Goal: Task Accomplishment & Management: Use online tool/utility

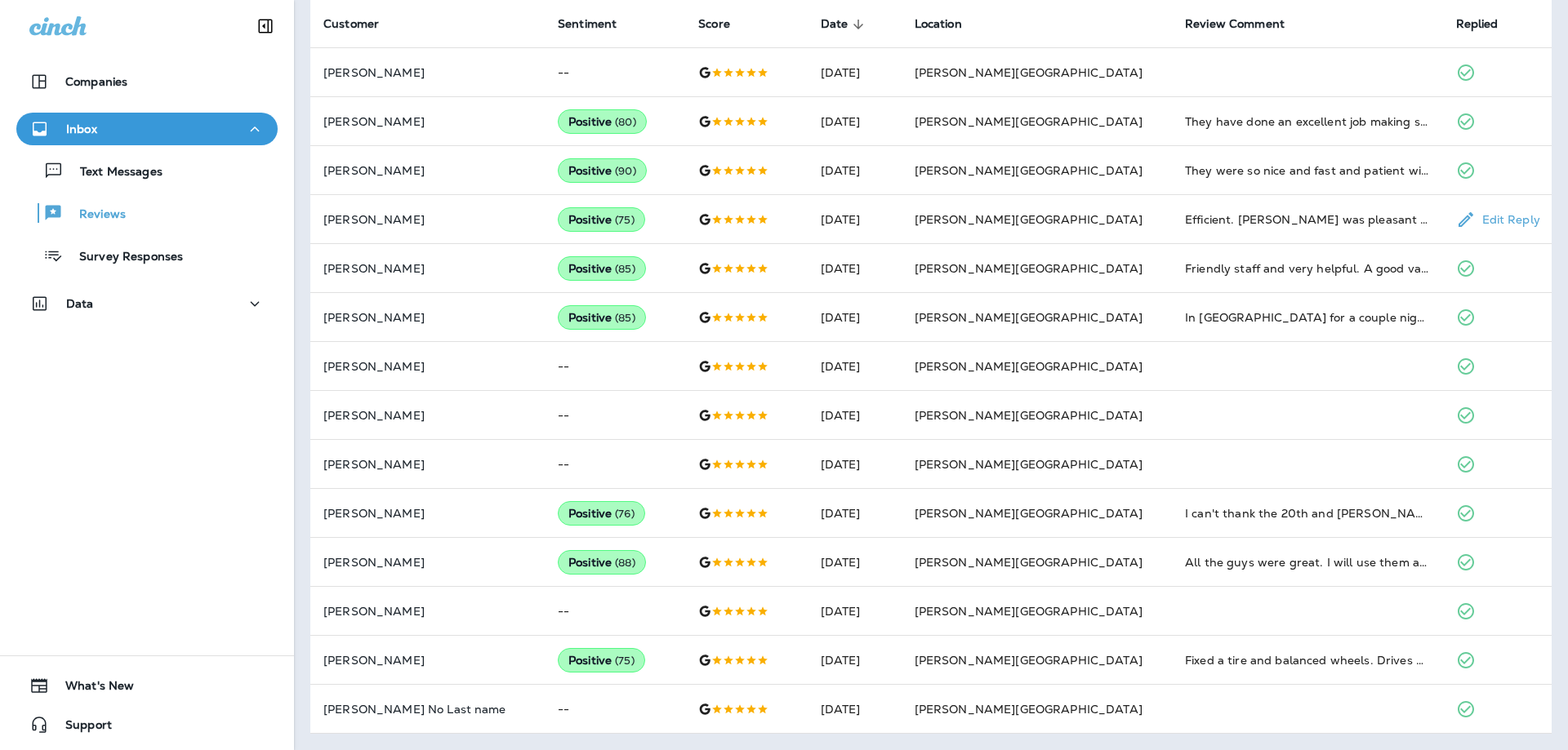
scroll to position [411, 0]
click at [120, 321] on div "Data" at bounding box center [146, 308] width 294 height 41
click at [120, 320] on div "Data" at bounding box center [146, 308] width 294 height 41
click at [133, 186] on button "Text Messages" at bounding box center [146, 171] width 261 height 34
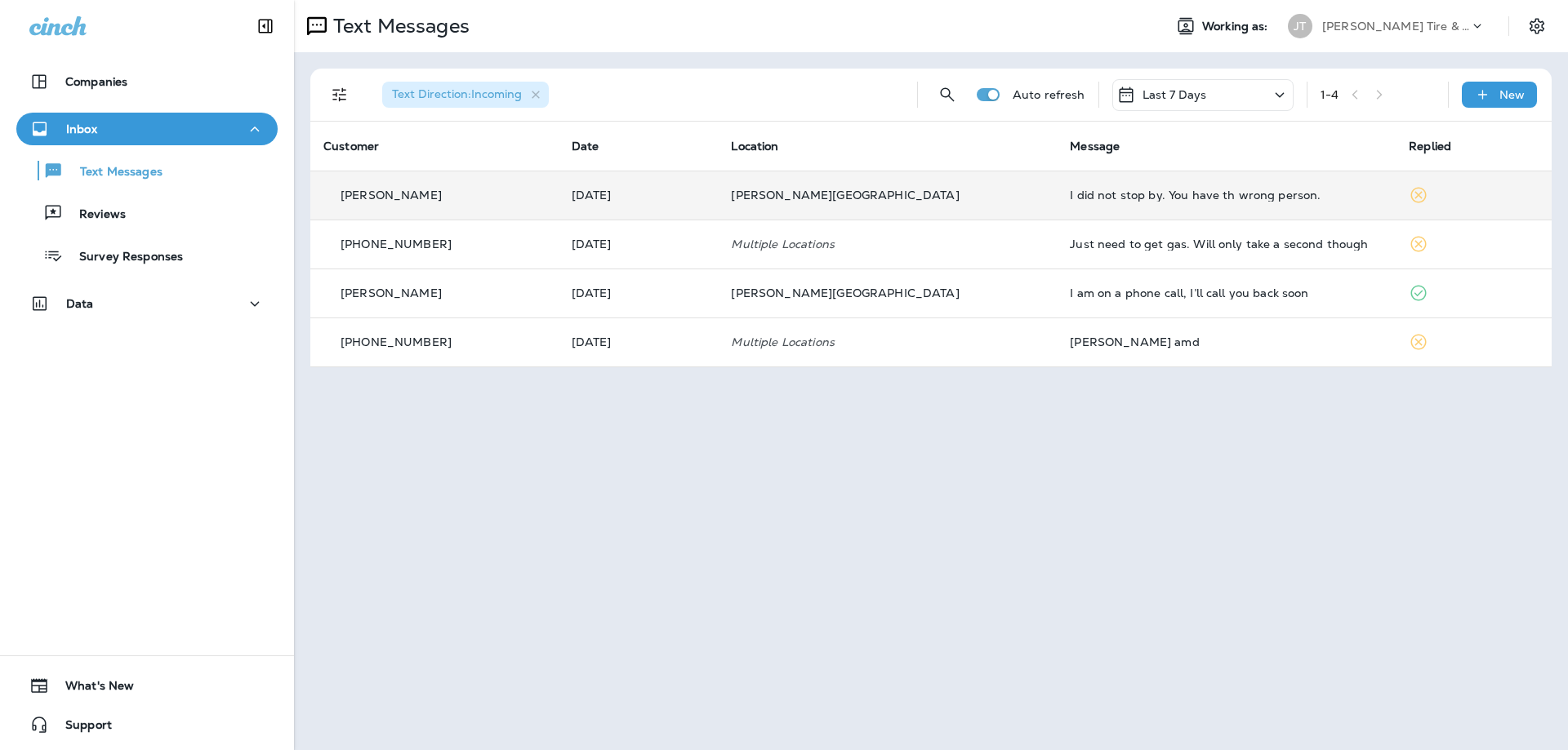
click at [1178, 186] on td "I did not stop by. You have th wrong person." at bounding box center [1226, 195] width 339 height 49
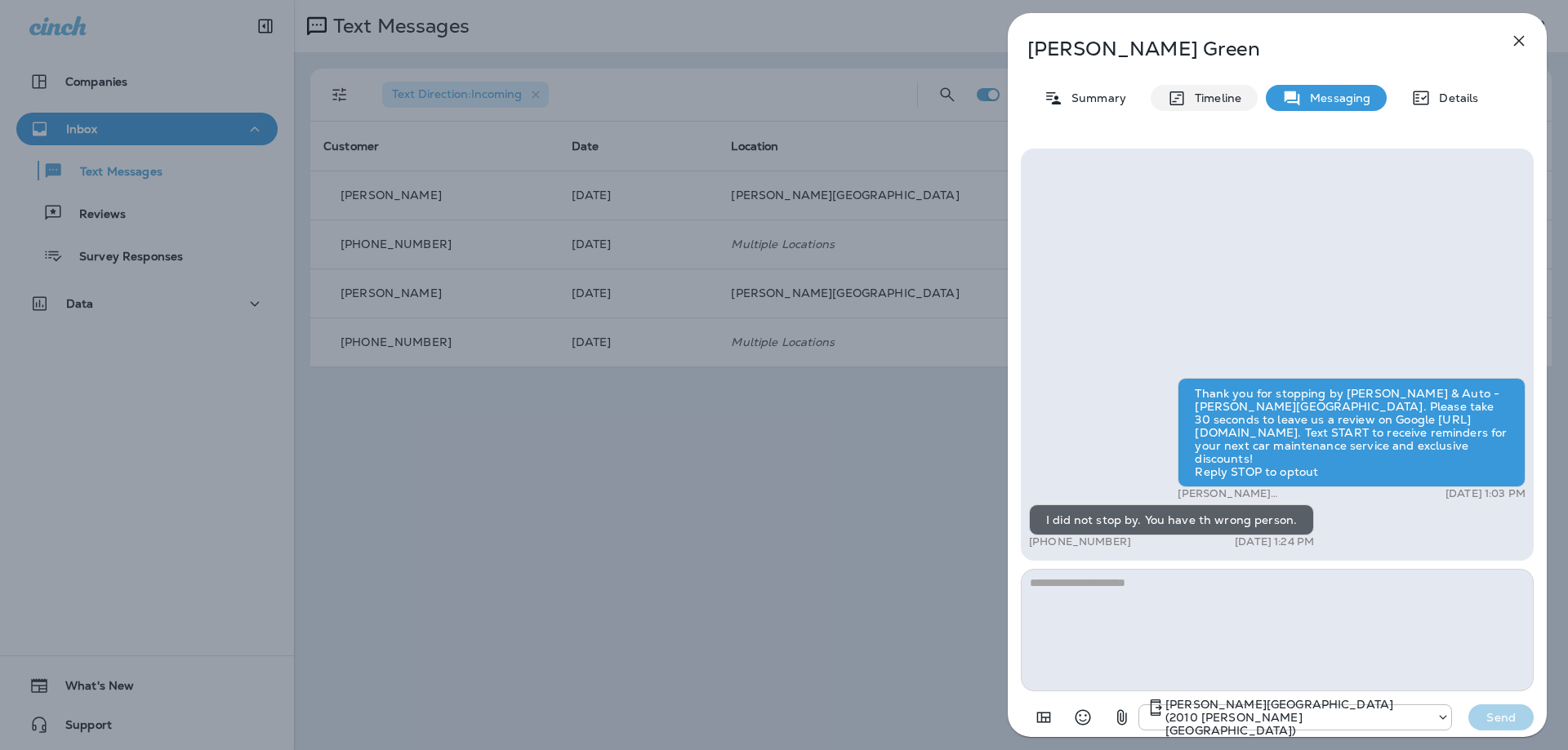
click at [1201, 94] on p "Timeline" at bounding box center [1214, 98] width 55 height 13
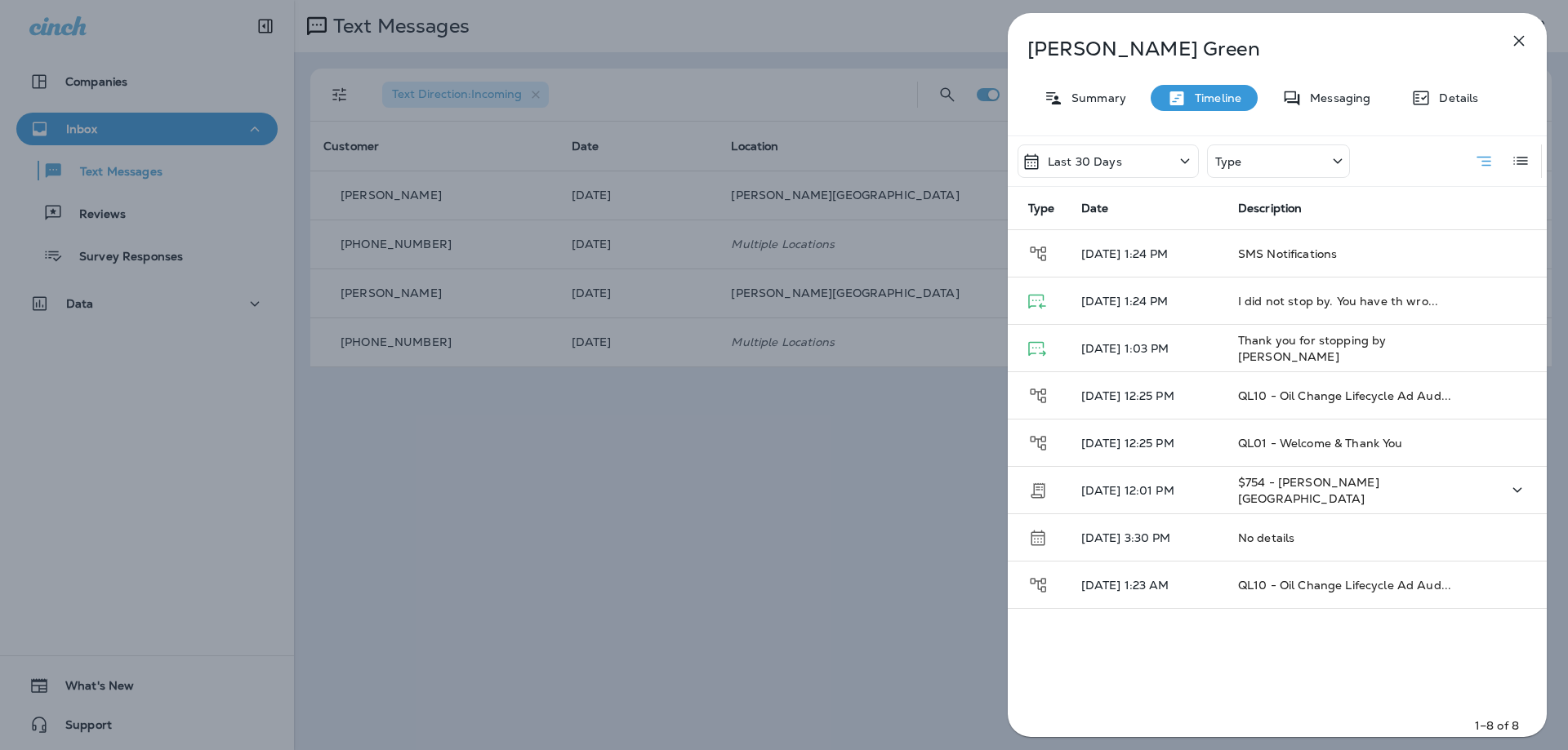
click at [1214, 498] on td "[DATE] 12:01 PM" at bounding box center [1147, 491] width 157 height 47
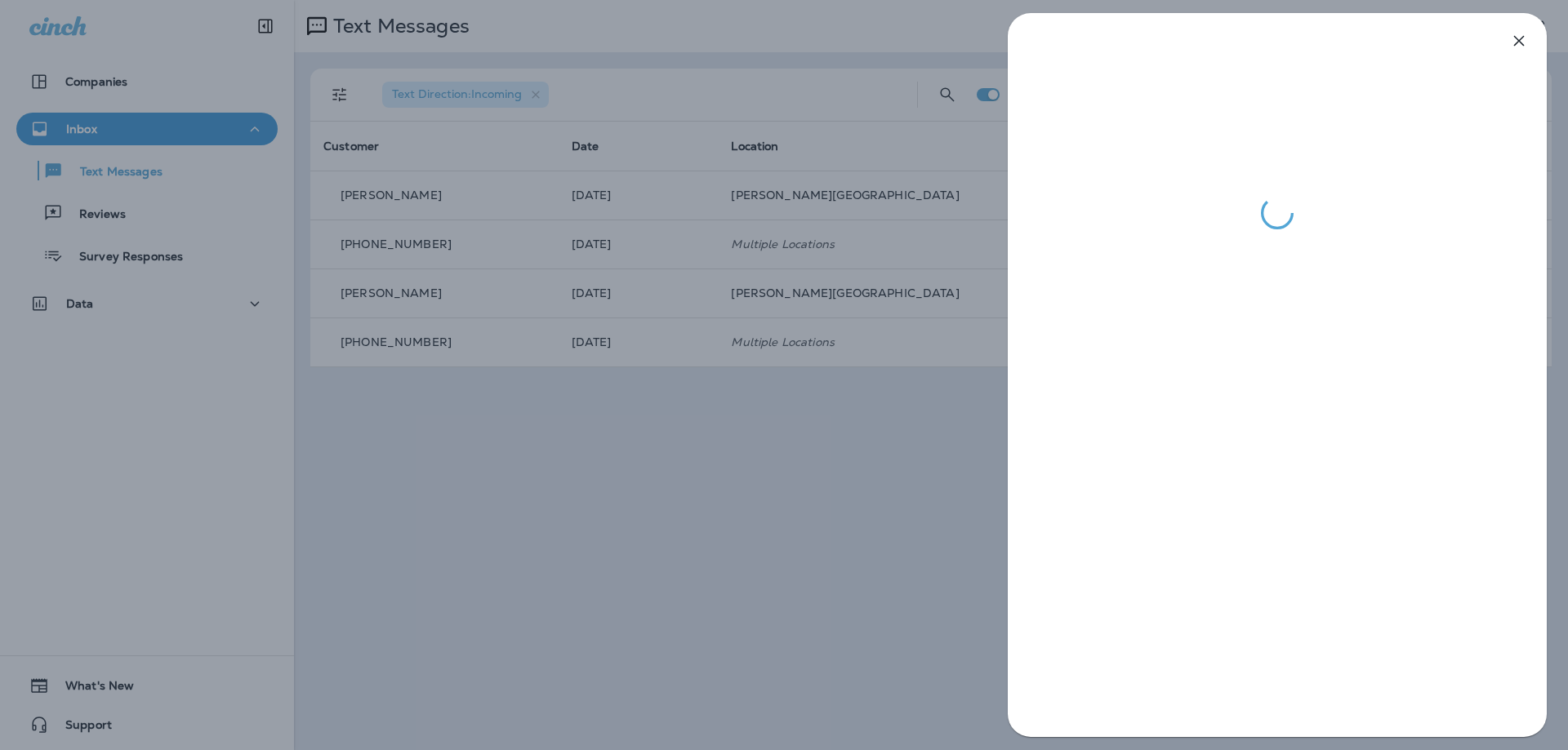
click at [768, 541] on div at bounding box center [784, 375] width 1568 height 750
